Goal: Task Accomplishment & Management: Complete application form

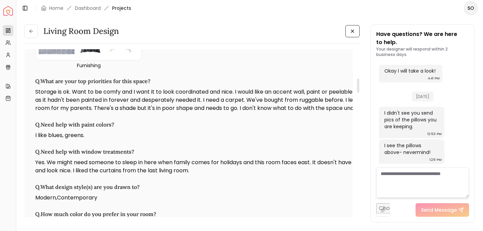
scroll to position [311, 0]
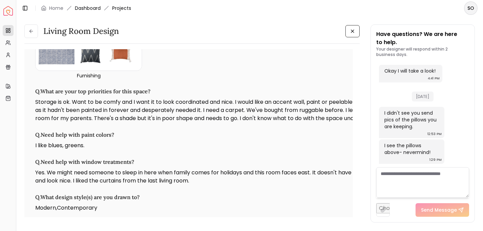
click at [95, 8] on link "Dashboard" at bounding box center [88, 8] width 26 height 7
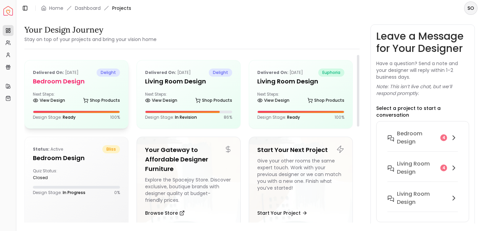
click at [71, 84] on h5 "Bedroom design" at bounding box center [76, 81] width 87 height 9
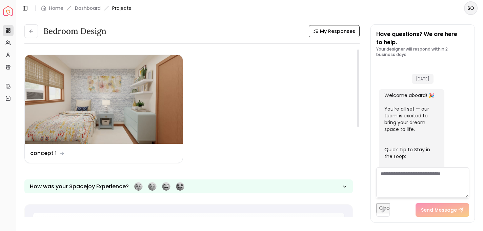
scroll to position [791, 0]
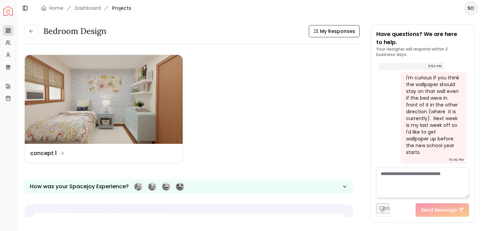
click at [419, 175] on textarea at bounding box center [422, 182] width 93 height 30
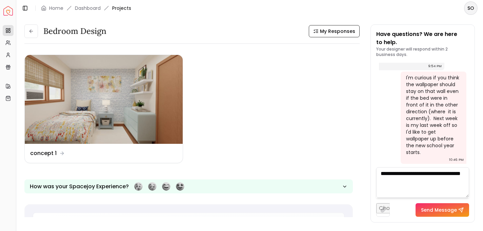
type textarea "**********"
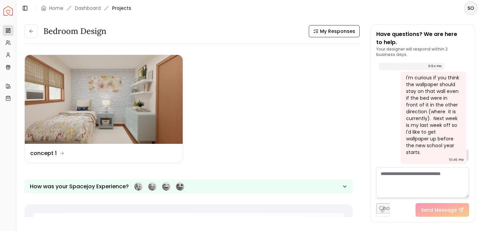
scroll to position [846, 0]
